Goal: Task Accomplishment & Management: Complete application form

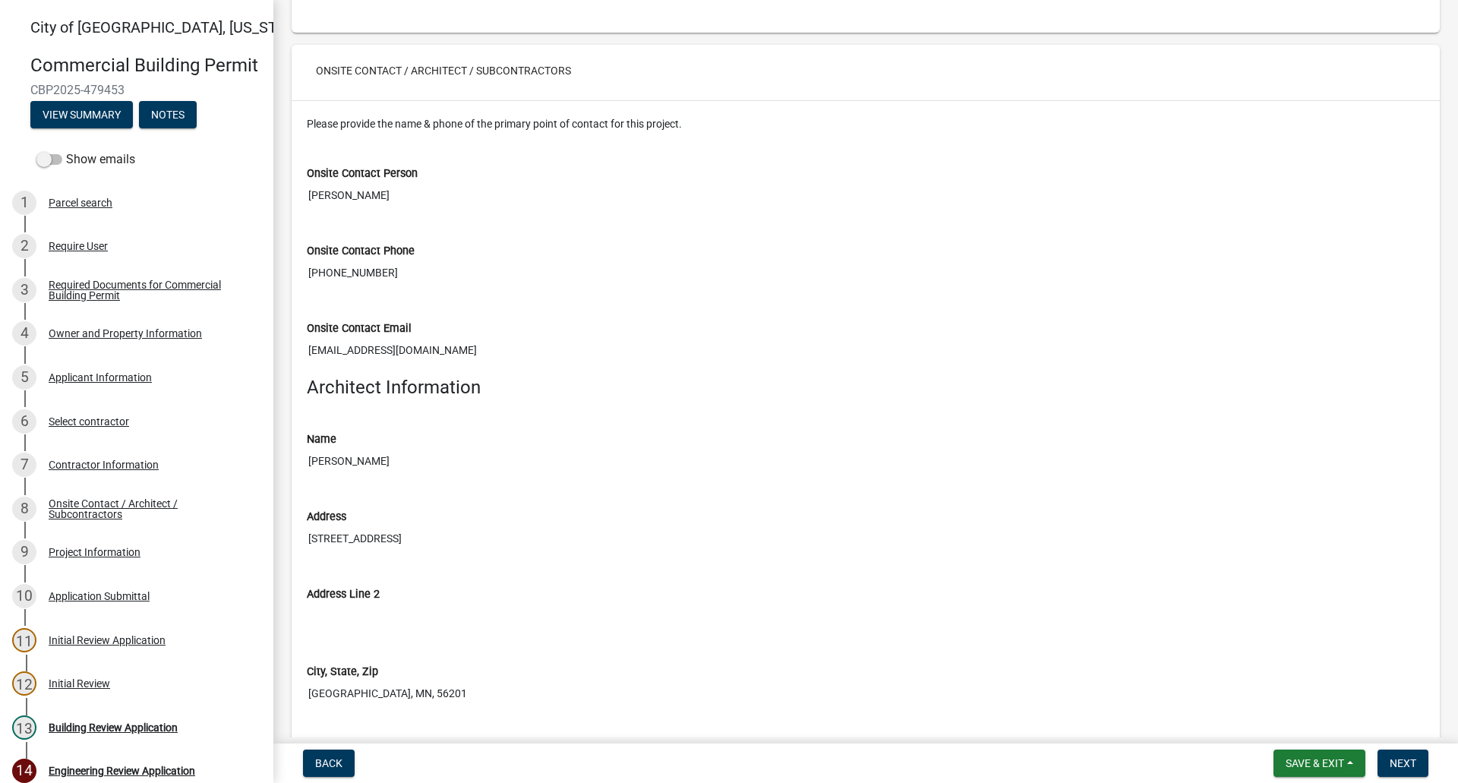
scroll to position [3721, 0]
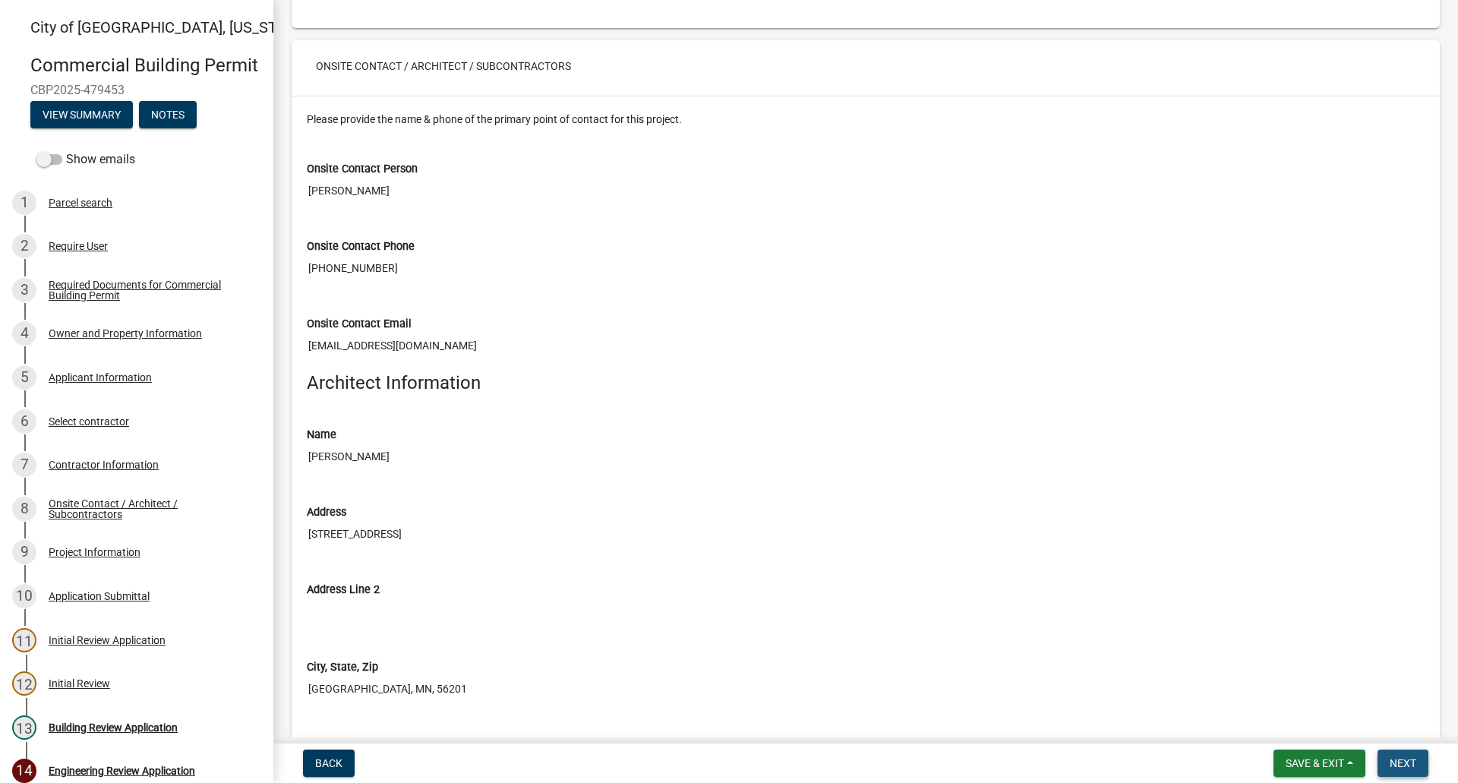
click at [1396, 757] on span "Next" at bounding box center [1403, 763] width 27 height 12
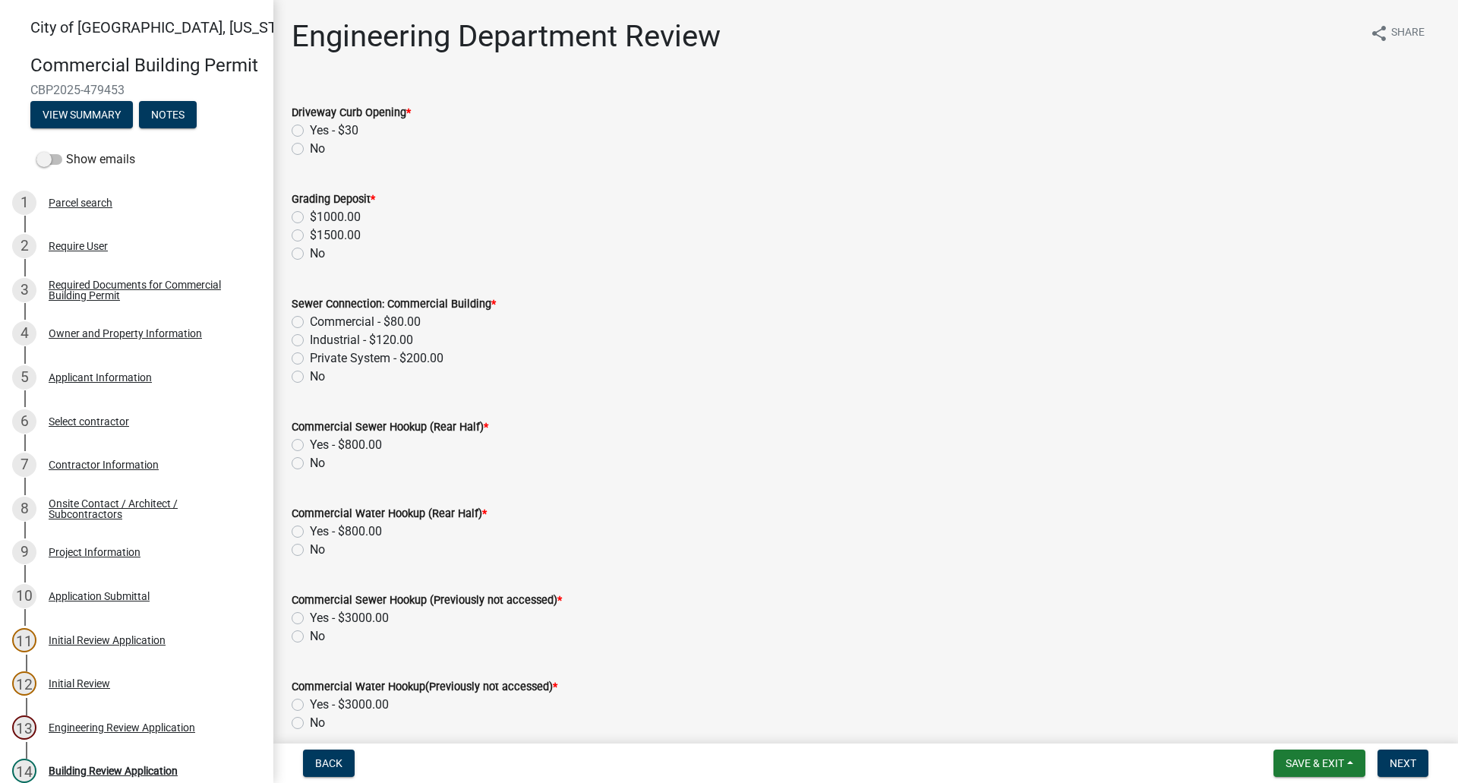
click at [310, 148] on label "No" at bounding box center [317, 149] width 15 height 18
click at [310, 148] on input "No" at bounding box center [315, 145] width 10 height 10
radio input "true"
click at [310, 257] on label "No" at bounding box center [317, 254] width 15 height 18
click at [310, 254] on input "No" at bounding box center [315, 250] width 10 height 10
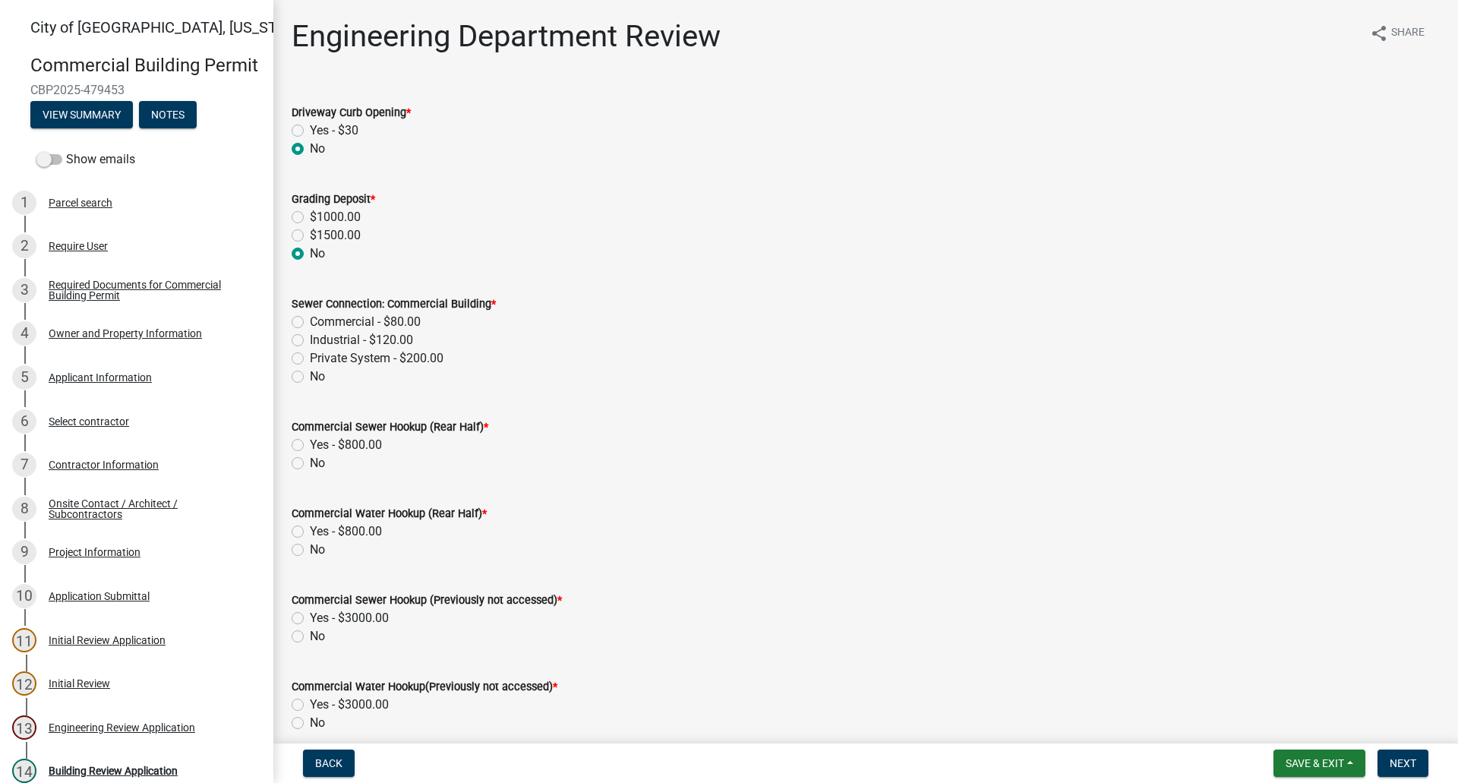
radio input "true"
click at [310, 374] on label "No" at bounding box center [317, 377] width 15 height 18
click at [310, 374] on input "No" at bounding box center [315, 373] width 10 height 10
radio input "true"
click at [310, 469] on label "No" at bounding box center [317, 463] width 15 height 18
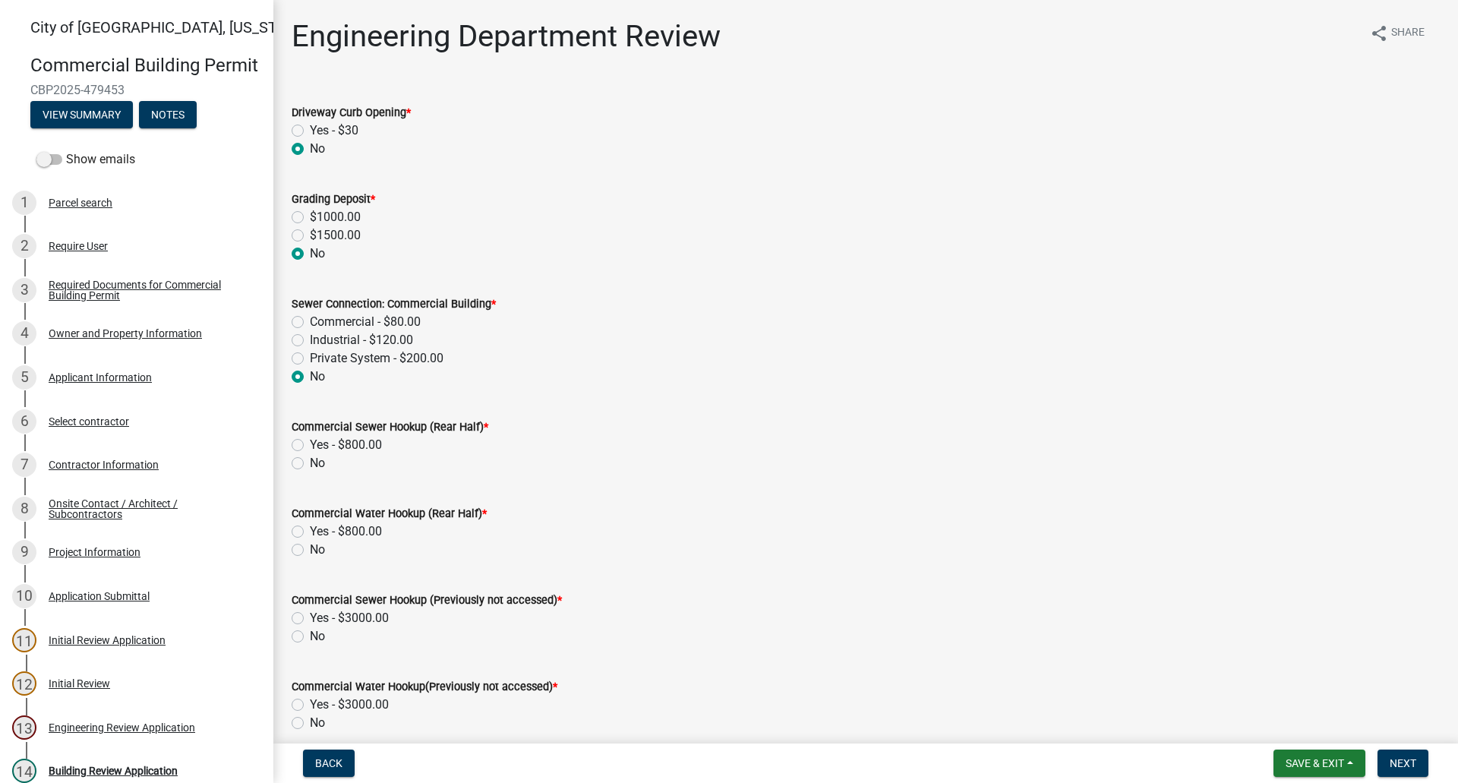
click at [310, 464] on input "No" at bounding box center [315, 459] width 10 height 10
radio input "true"
drag, startPoint x: 301, startPoint y: 550, endPoint x: 302, endPoint y: 560, distance: 9.9
click at [310, 551] on label "No" at bounding box center [317, 550] width 15 height 18
click at [310, 551] on input "No" at bounding box center [315, 546] width 10 height 10
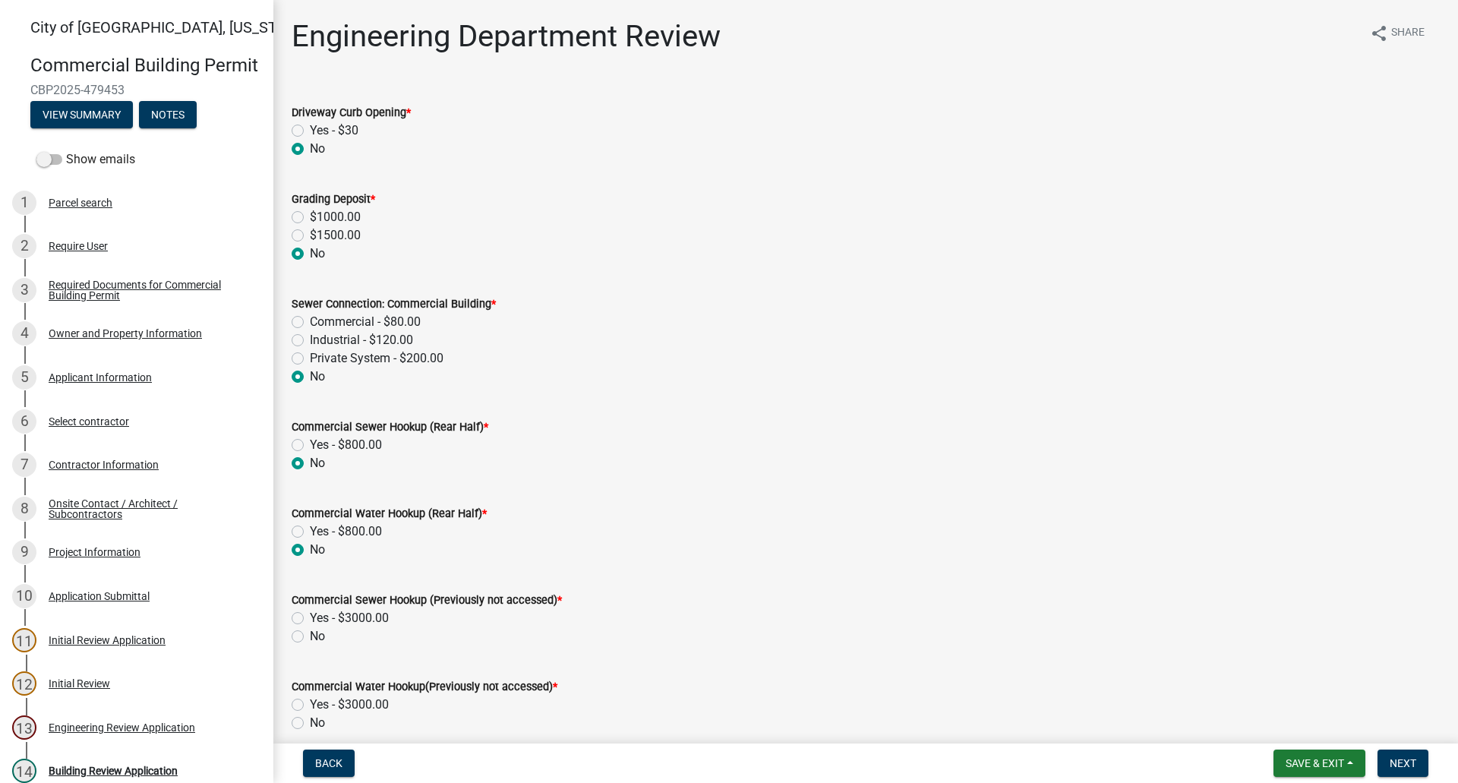
radio input "true"
click at [310, 639] on label "No" at bounding box center [317, 636] width 15 height 18
click at [310, 637] on input "No" at bounding box center [315, 632] width 10 height 10
radio input "true"
click at [310, 719] on label "No" at bounding box center [317, 723] width 15 height 18
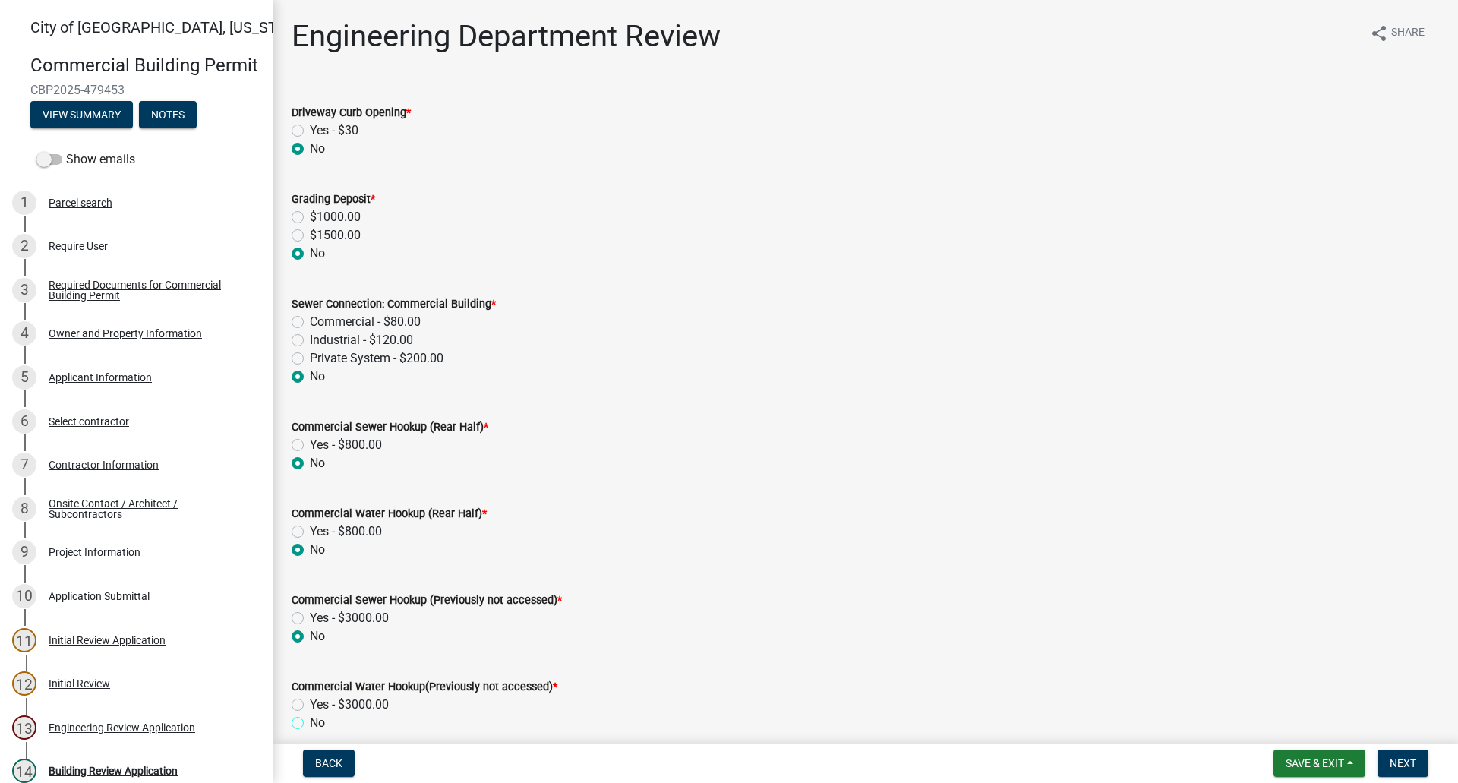
click at [310, 719] on input "No" at bounding box center [315, 719] width 10 height 10
radio input "true"
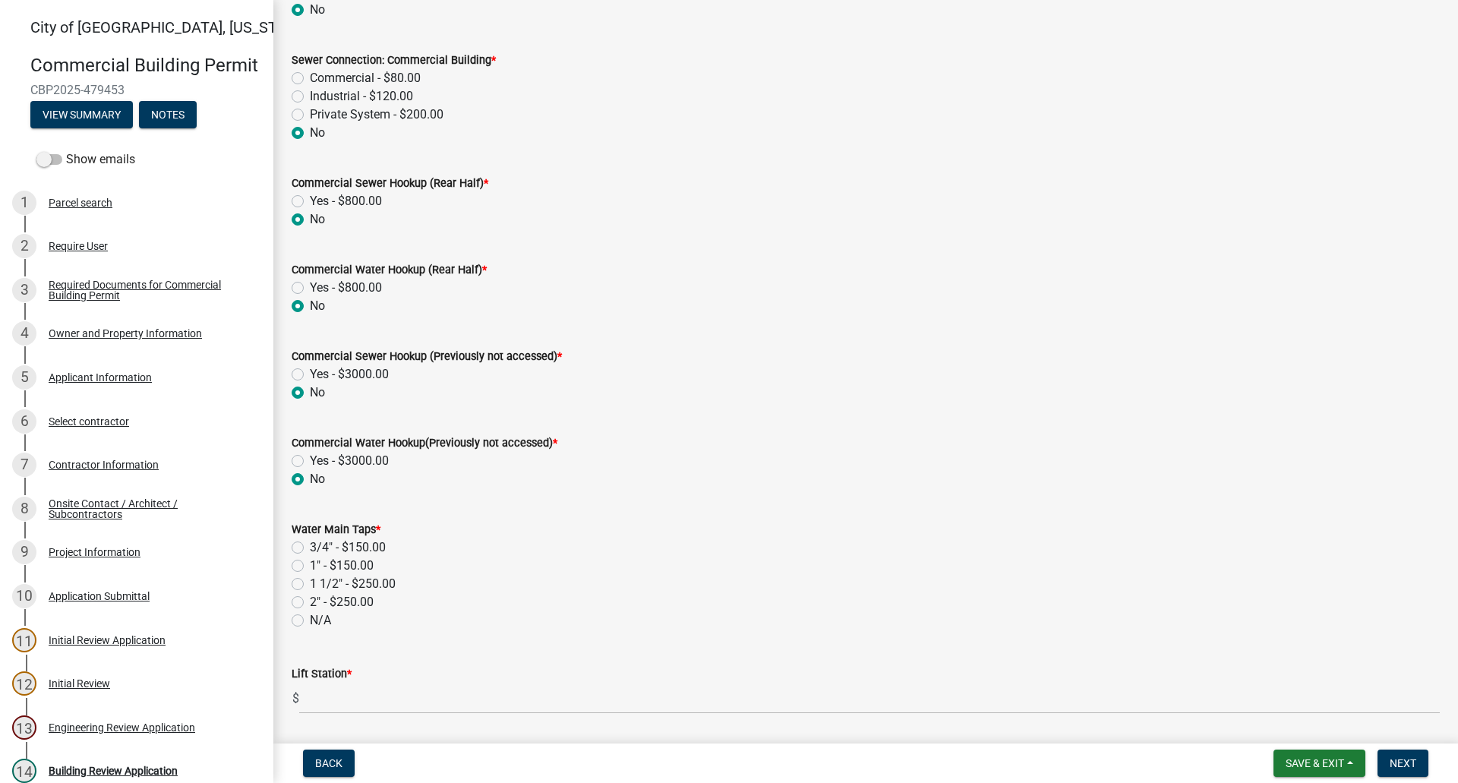
scroll to position [532, 0]
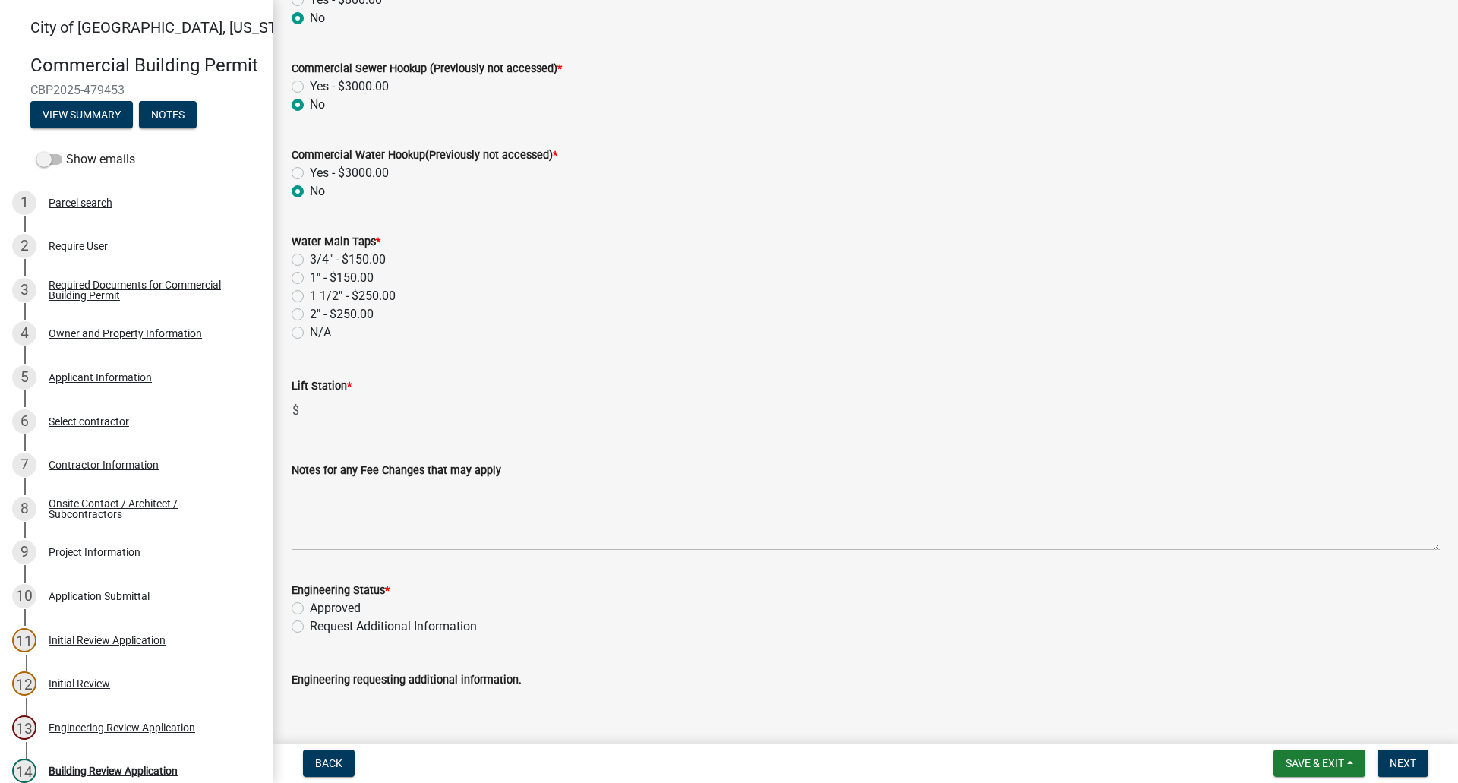
click at [310, 335] on label "N/A" at bounding box center [320, 333] width 21 height 18
click at [310, 333] on input "N/A" at bounding box center [315, 329] width 10 height 10
radio input "true"
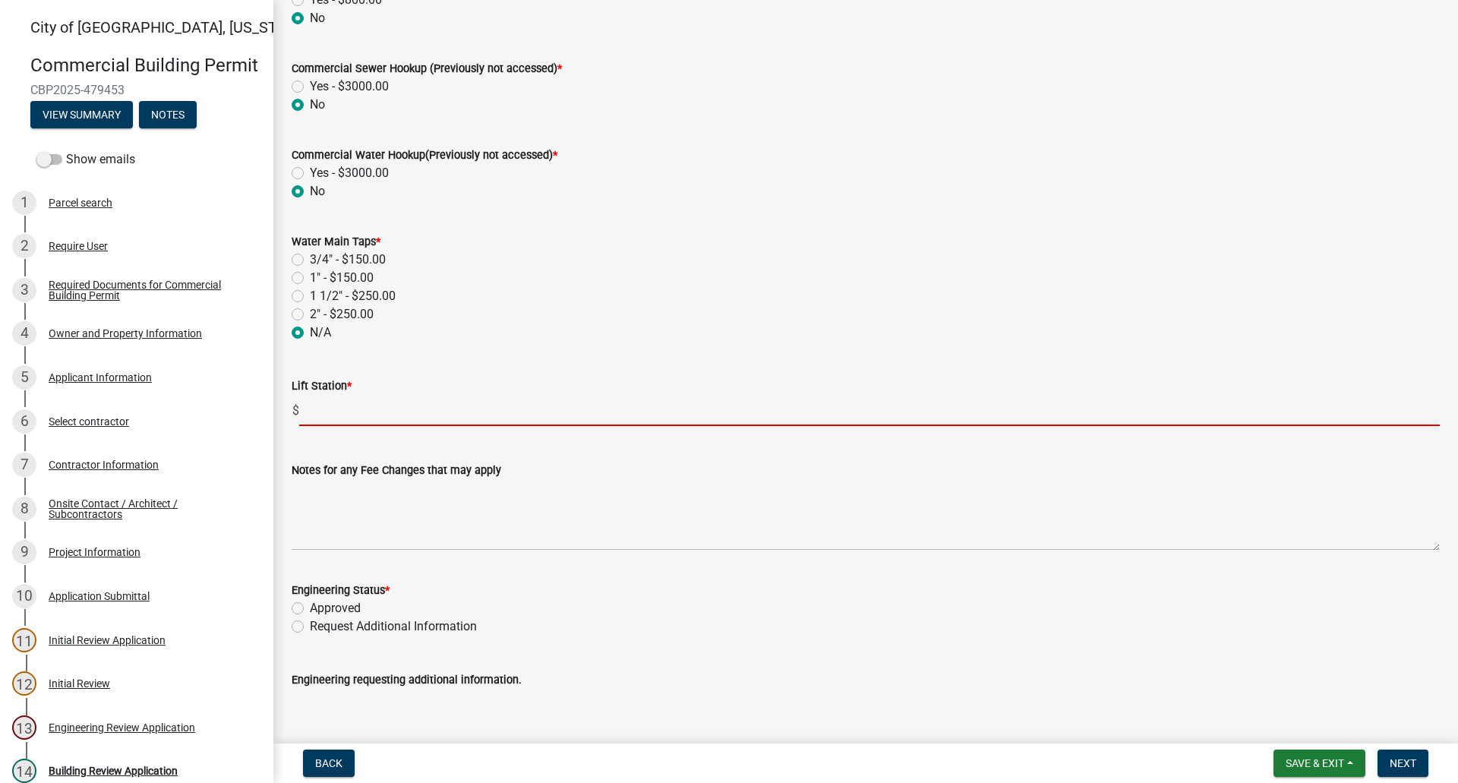
click at [311, 417] on input "text" at bounding box center [869, 410] width 1141 height 31
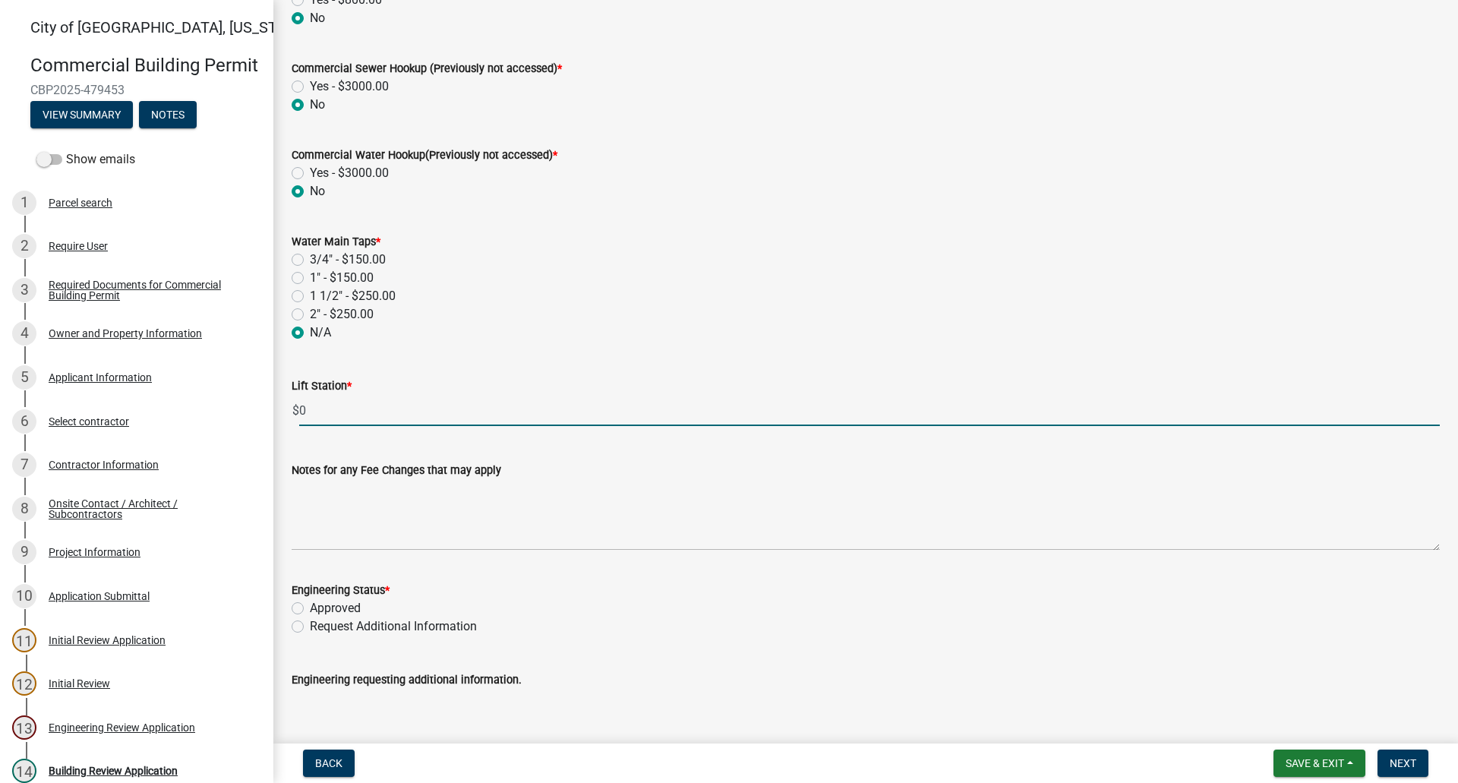
type input "0"
click at [305, 611] on div "Approved" at bounding box center [866, 608] width 1148 height 18
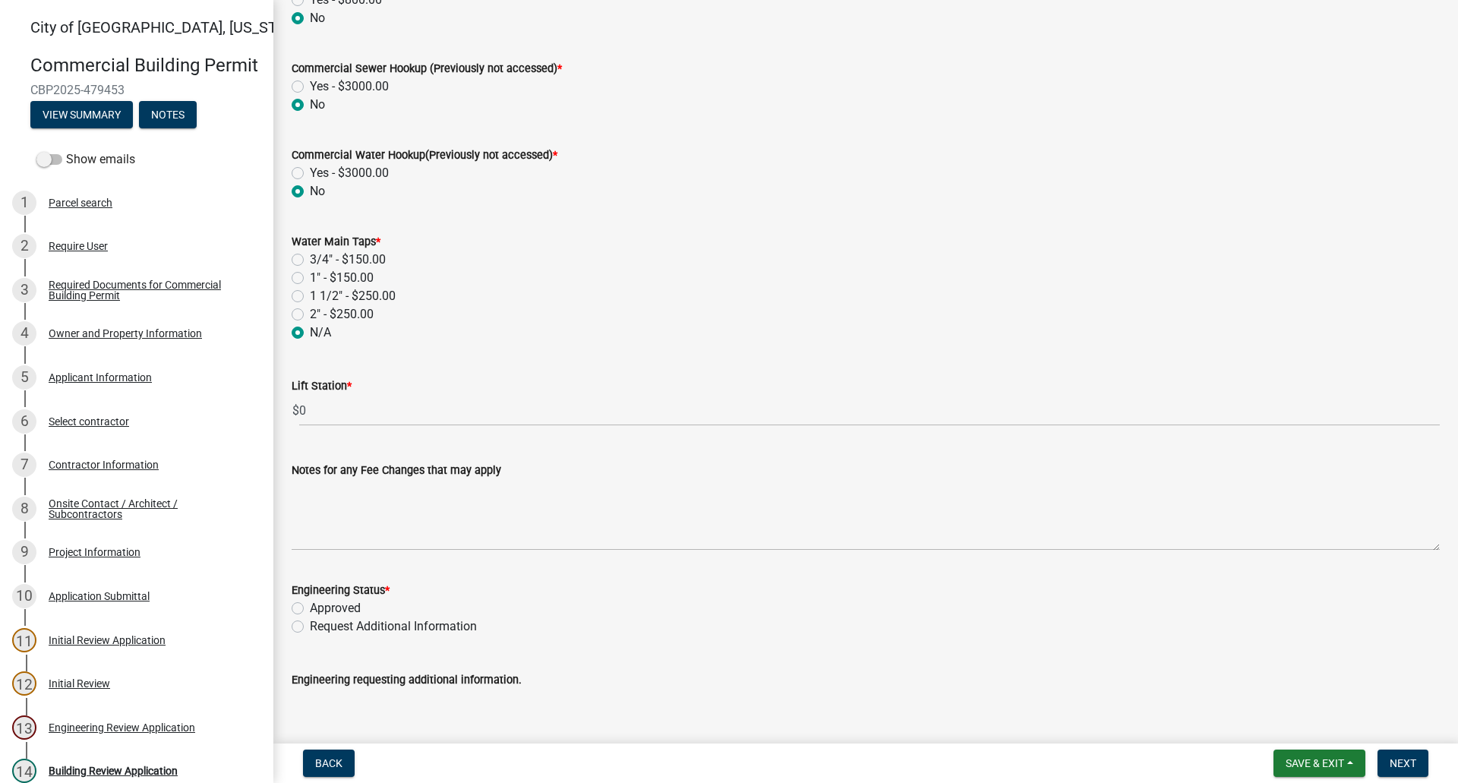
click at [310, 612] on label "Approved" at bounding box center [335, 608] width 51 height 18
click at [310, 609] on input "Approved" at bounding box center [315, 604] width 10 height 10
radio input "true"
click at [1404, 757] on span "Next" at bounding box center [1403, 763] width 27 height 12
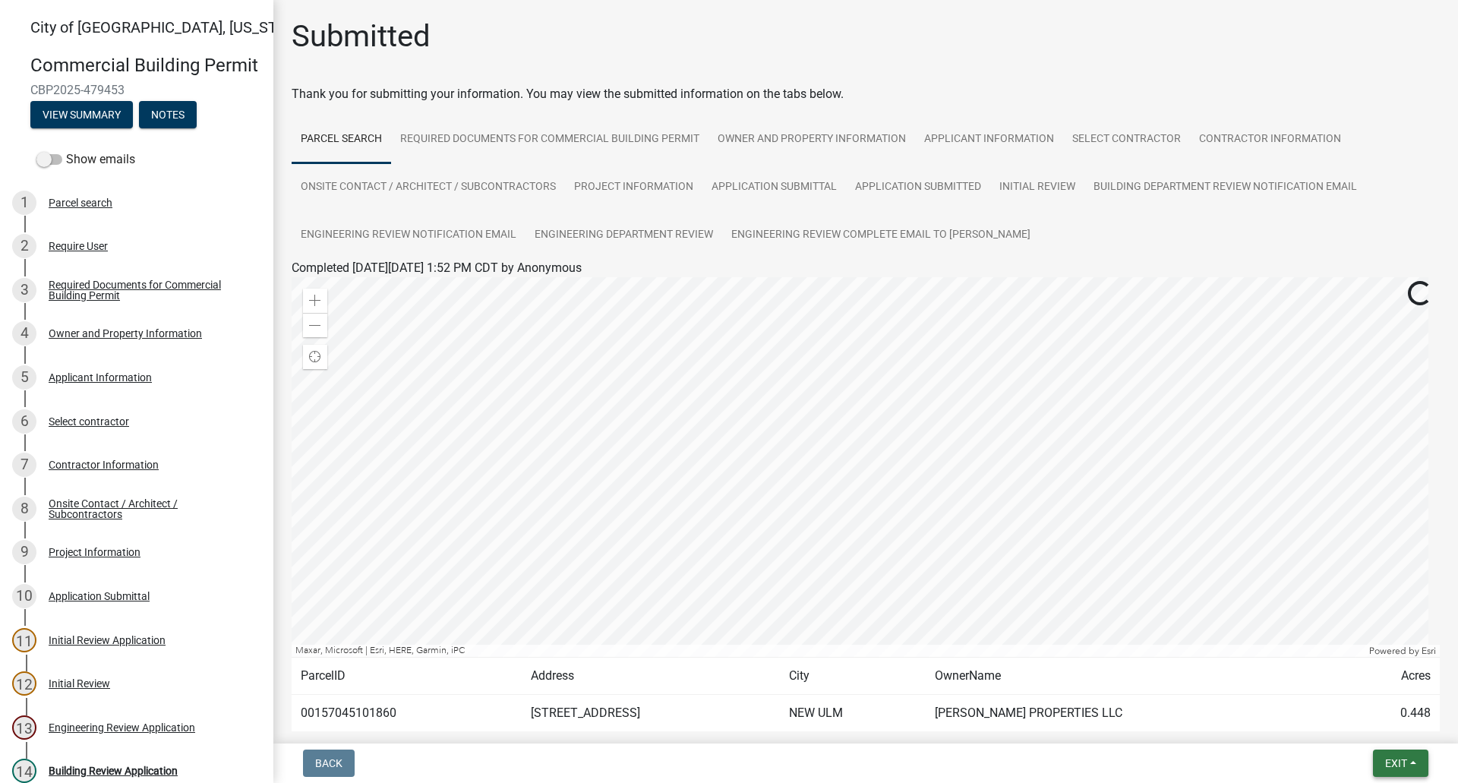
click at [1403, 757] on span "Exit" at bounding box center [1396, 763] width 22 height 12
click at [1372, 728] on button "Save & Exit" at bounding box center [1368, 724] width 122 height 36
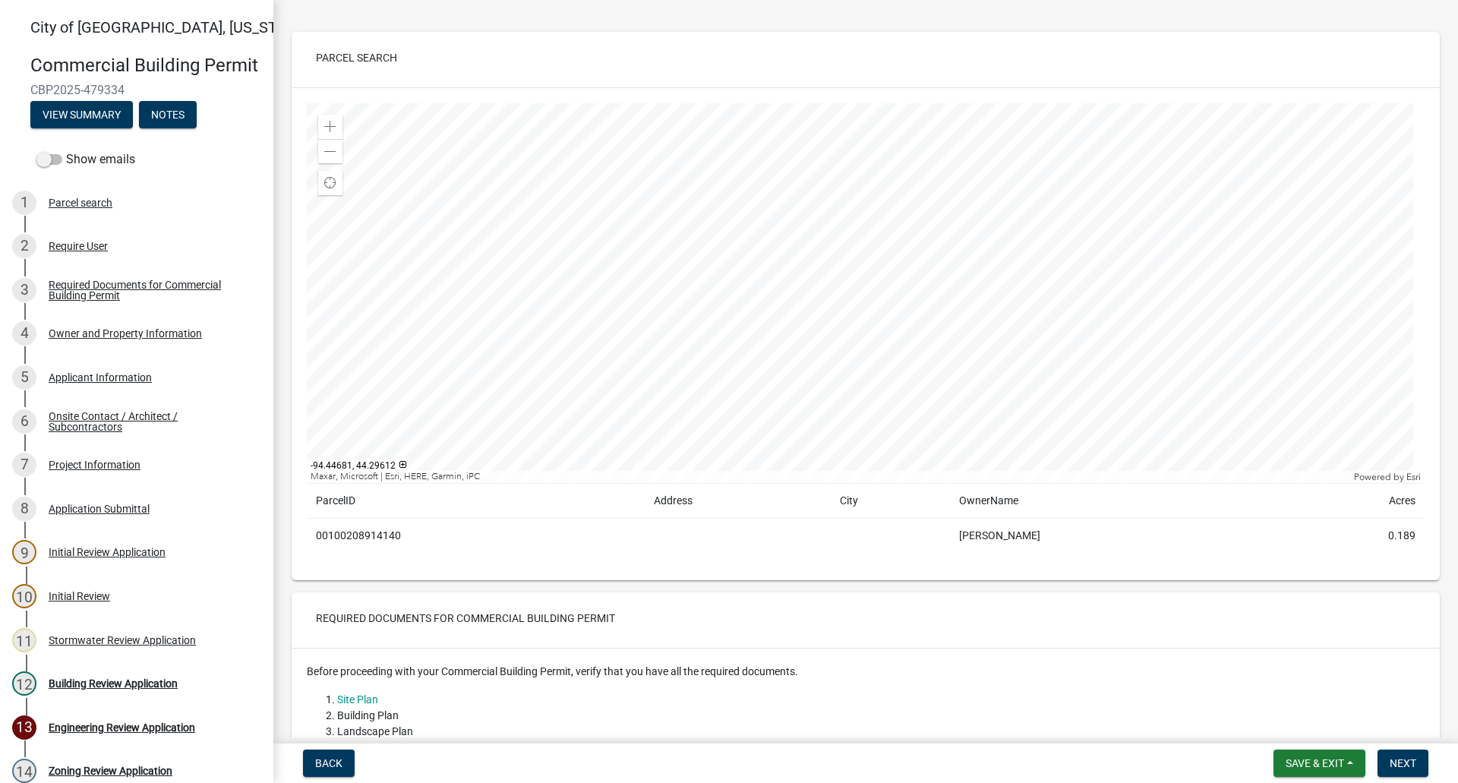
scroll to position [76, 0]
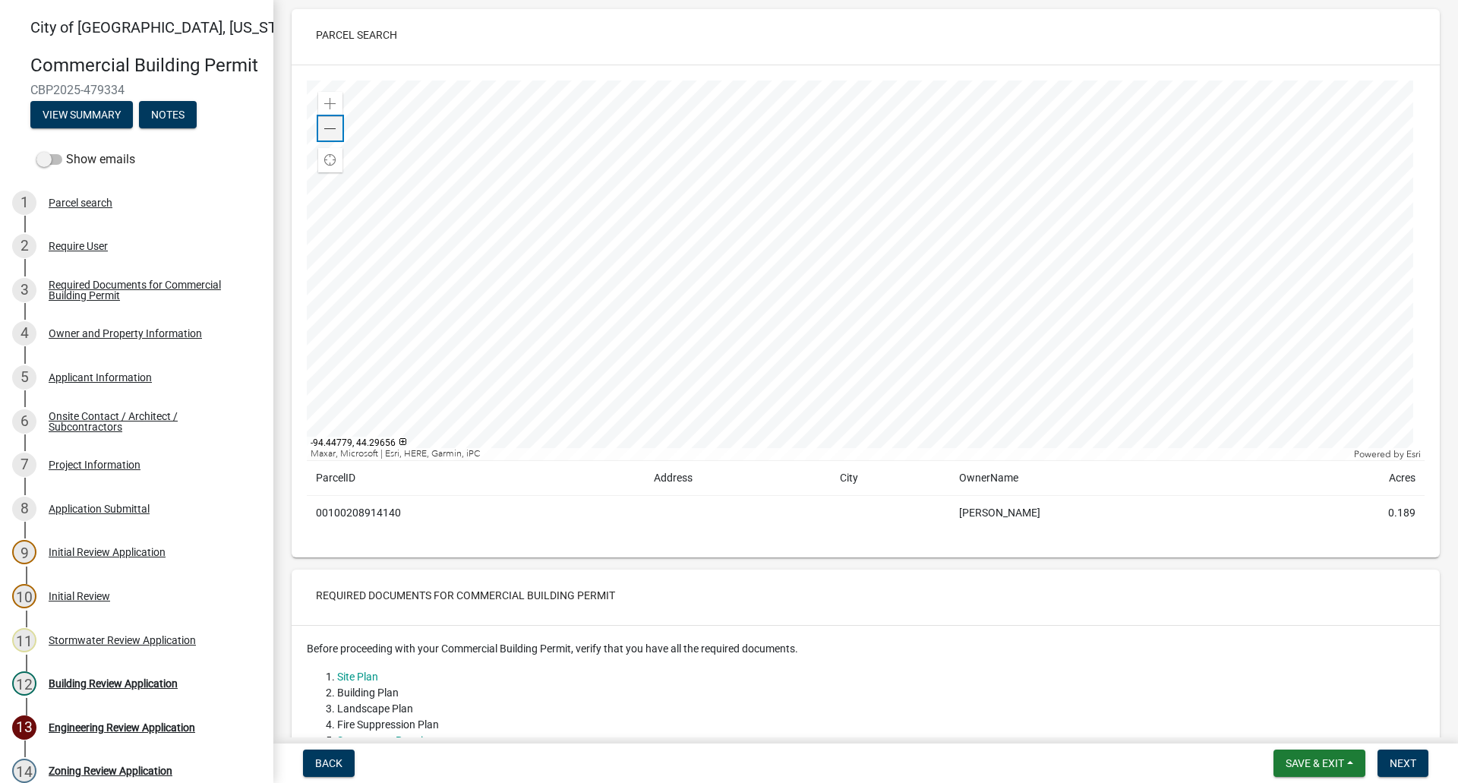
click at [329, 123] on span at bounding box center [330, 129] width 12 height 12
click at [332, 107] on span at bounding box center [330, 104] width 12 height 12
click at [331, 134] on span at bounding box center [330, 129] width 12 height 12
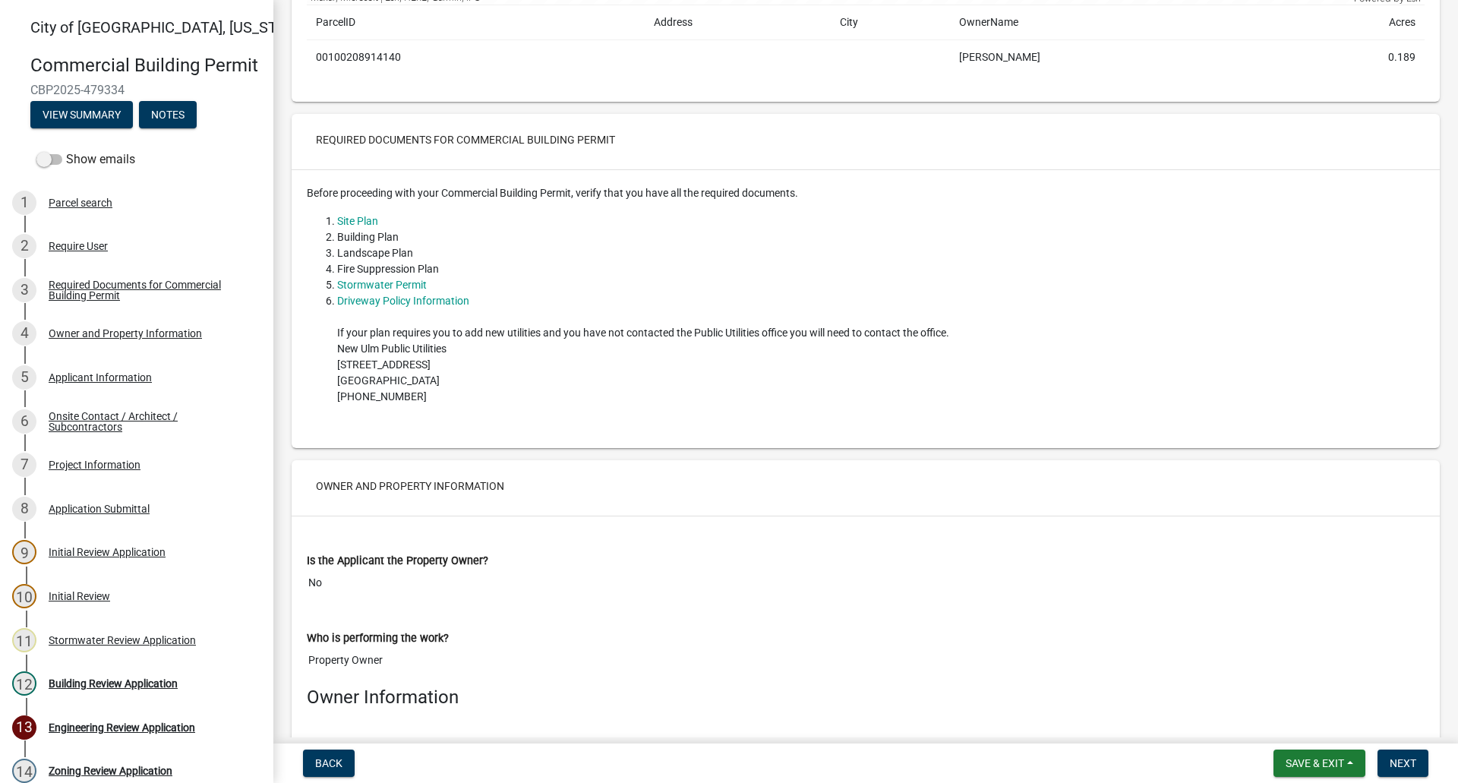
scroll to position [0, 0]
